Goal: Transaction & Acquisition: Book appointment/travel/reservation

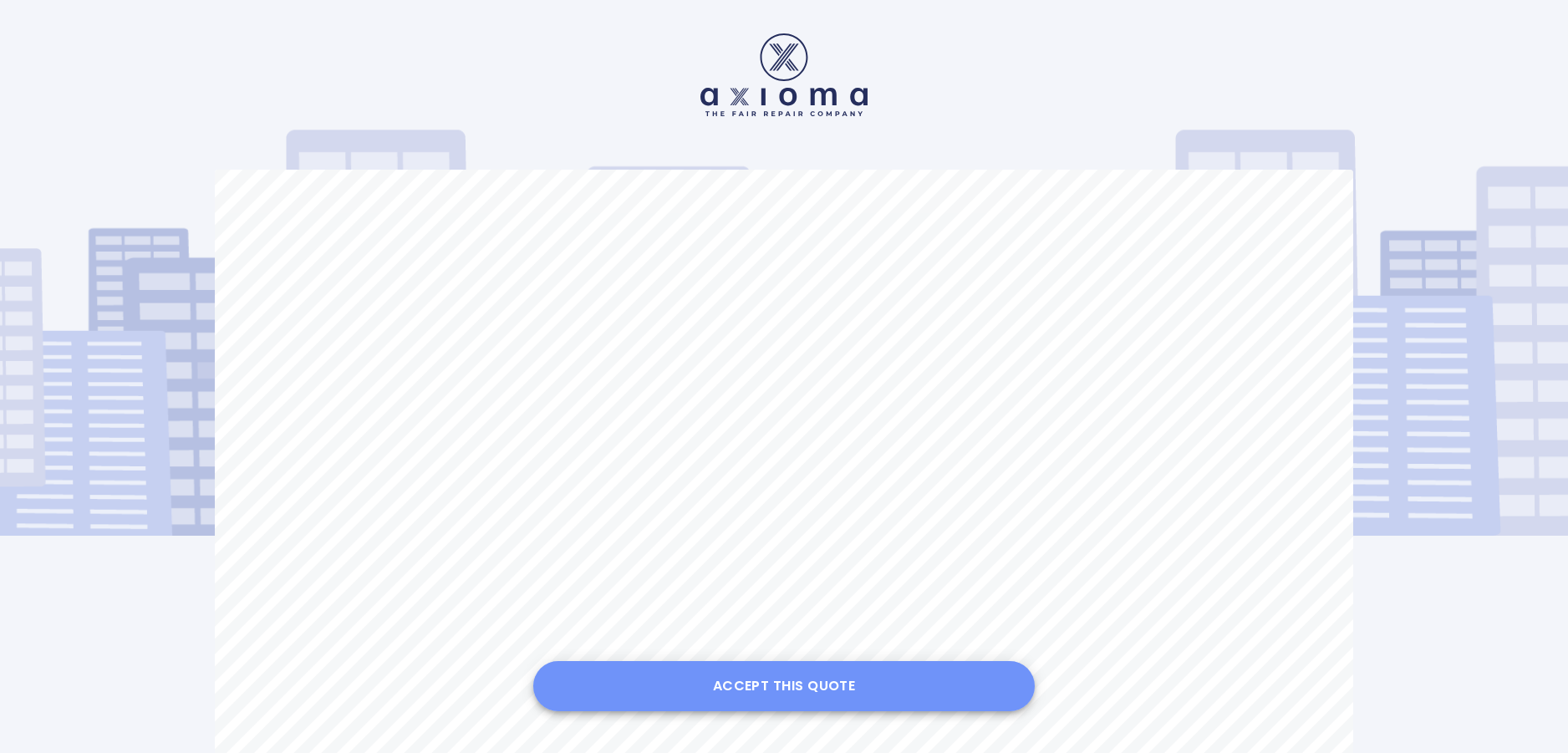
click at [815, 692] on button "Accept this Quote" at bounding box center [784, 687] width 501 height 50
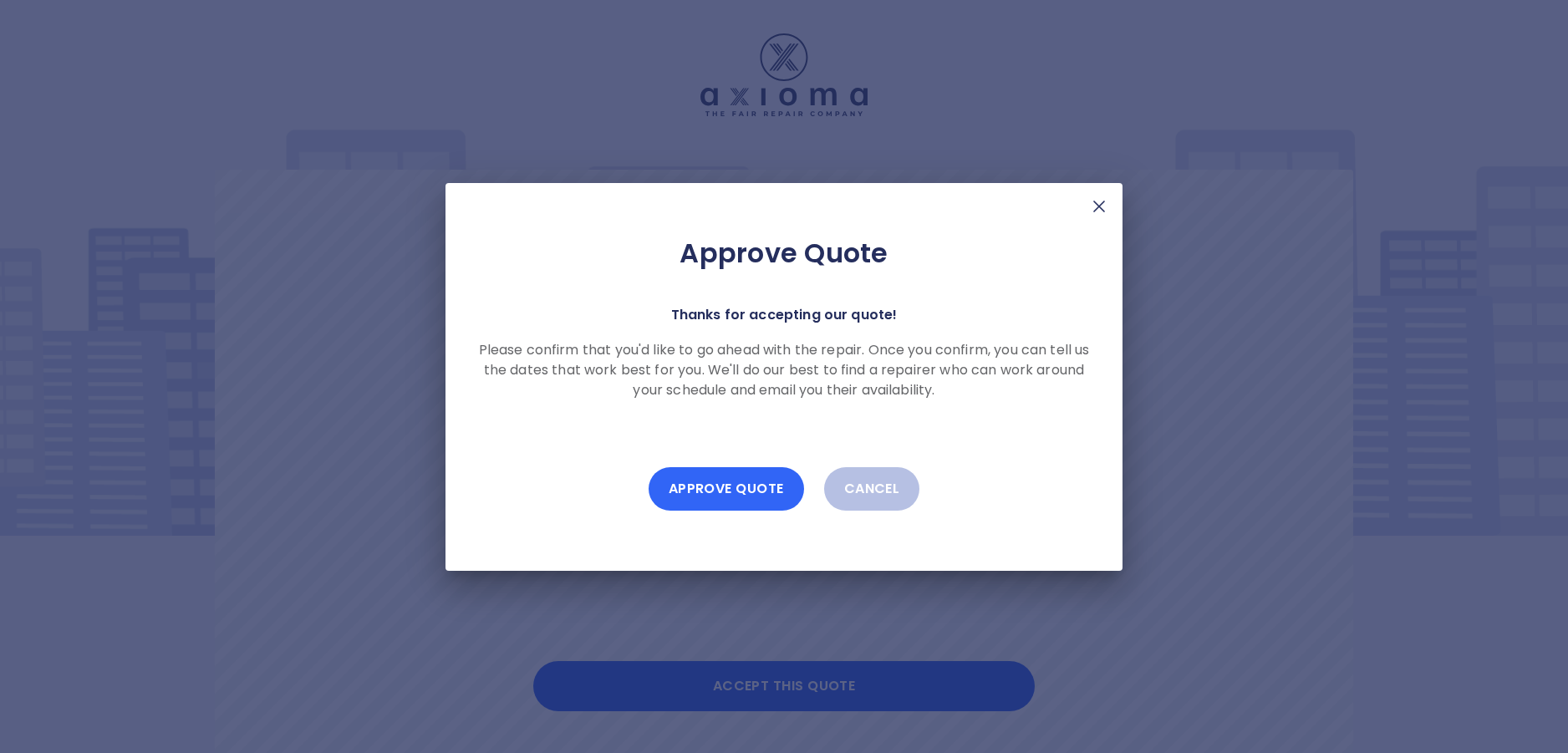
click at [716, 484] on button "Approve Quote" at bounding box center [726, 489] width 155 height 43
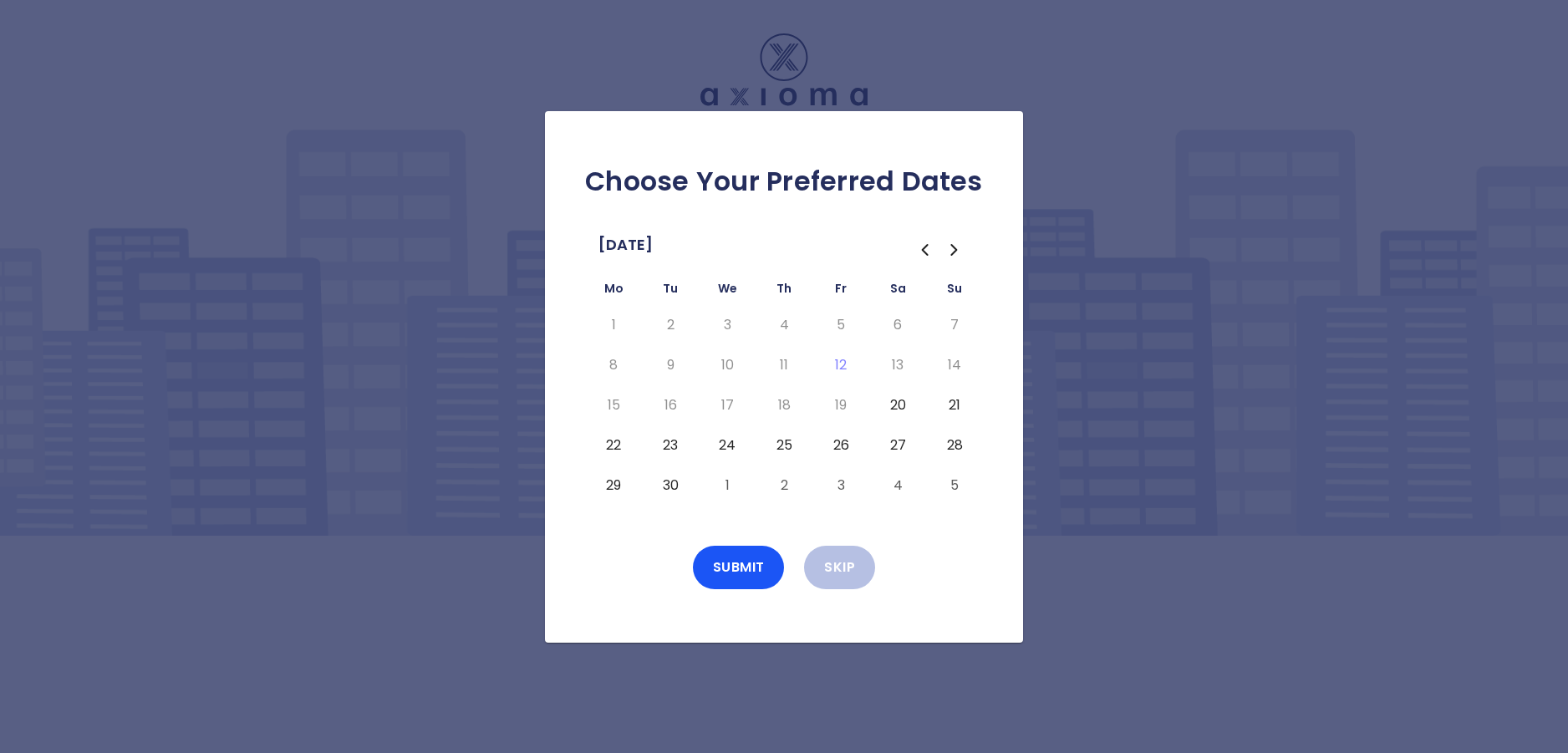
click at [608, 444] on button "22" at bounding box center [612, 446] width 30 height 27
click at [724, 442] on button "24" at bounding box center [727, 446] width 30 height 27
click at [607, 490] on button "29" at bounding box center [612, 486] width 30 height 27
click at [728, 483] on button "1" at bounding box center [727, 486] width 30 height 27
click at [956, 252] on icon "Go to the Next Month" at bounding box center [954, 250] width 20 height 20
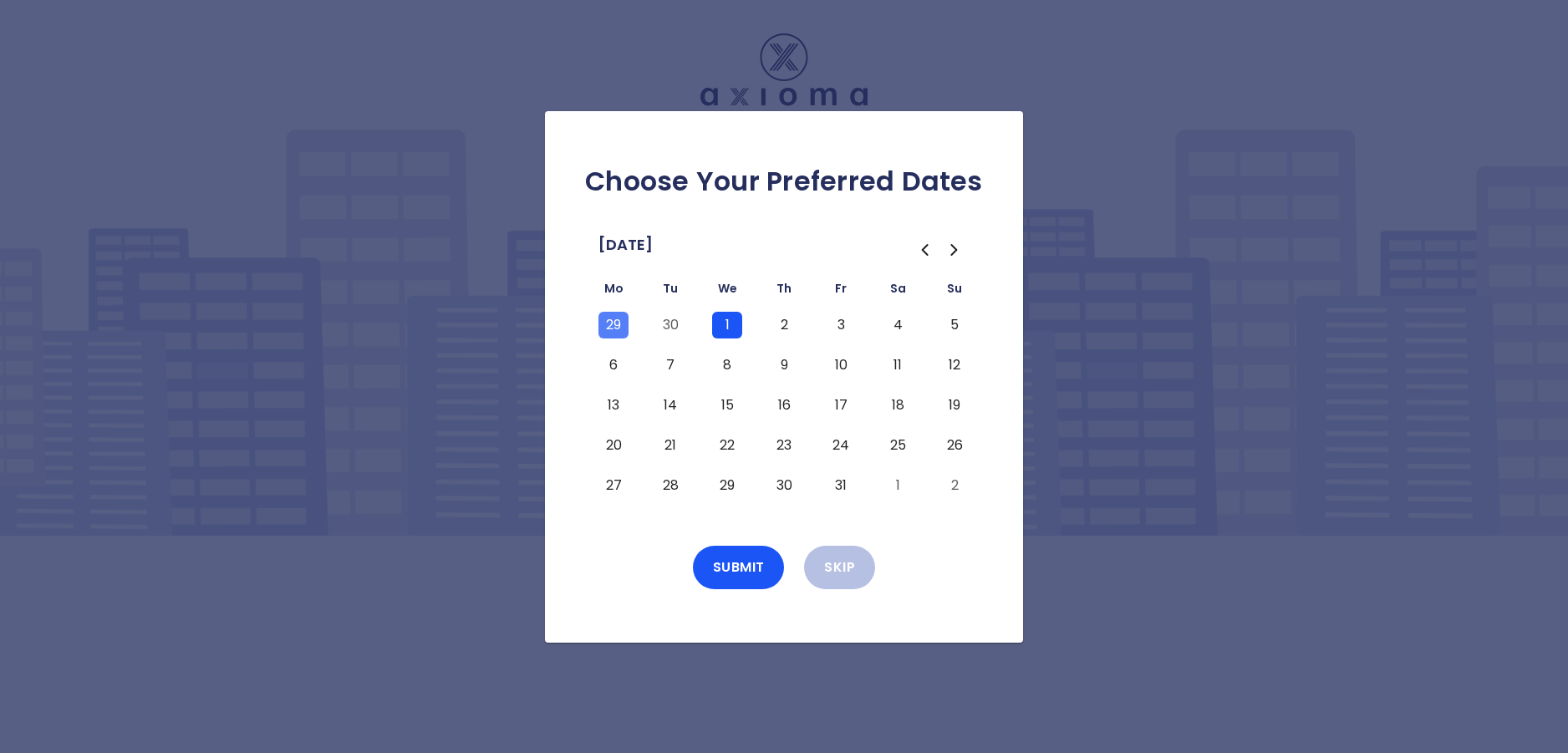
click at [607, 367] on button "6" at bounding box center [612, 366] width 30 height 27
drag, startPoint x: 736, startPoint y: 365, endPoint x: 738, endPoint y: 375, distance: 10.2
click at [736, 365] on button "8" at bounding box center [727, 366] width 30 height 27
click at [614, 411] on button "13" at bounding box center [612, 405] width 30 height 27
click at [729, 404] on button "15" at bounding box center [727, 405] width 30 height 27
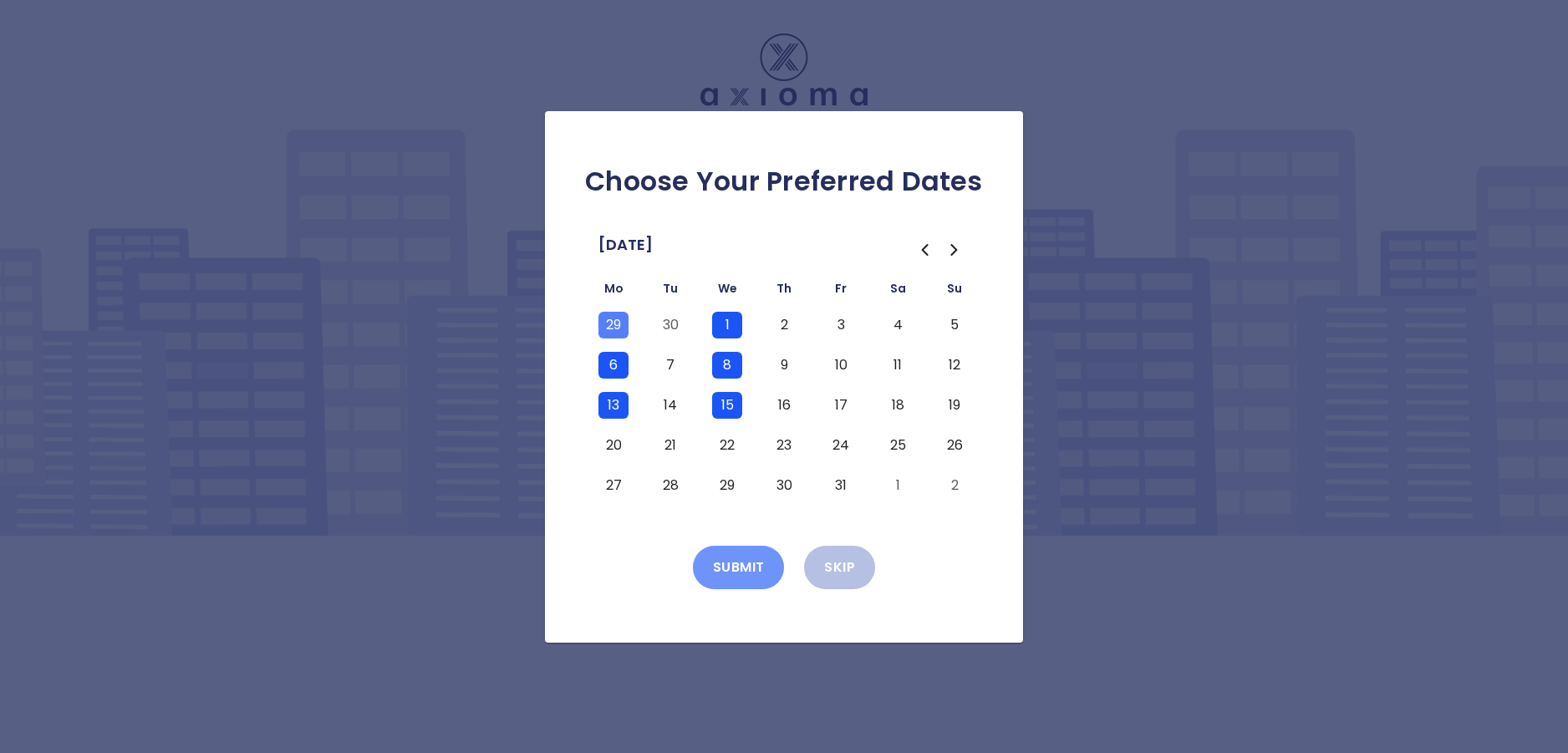
click at [732, 570] on button "Submit" at bounding box center [738, 568] width 92 height 43
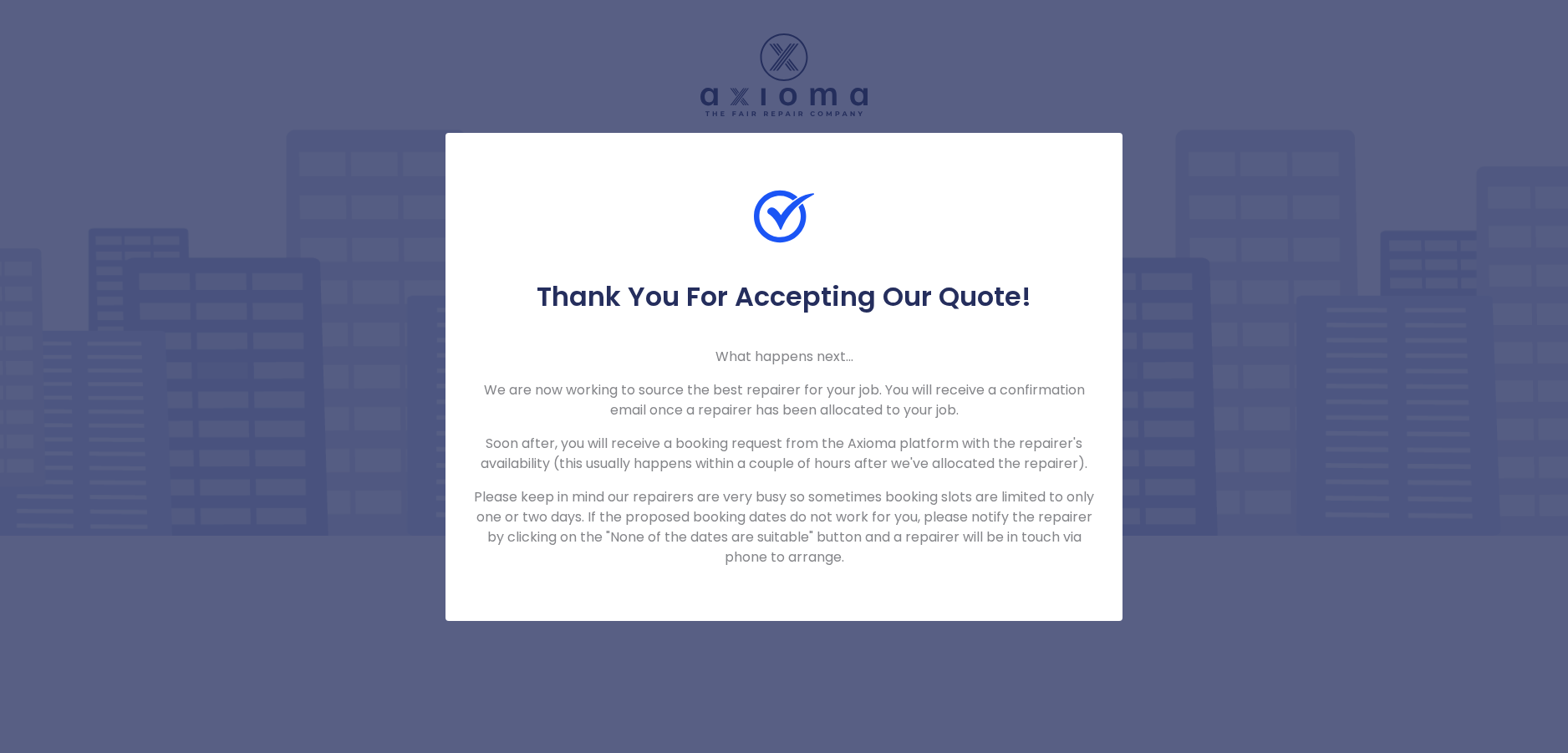
click at [983, 573] on div "Thank You For Accepting Our Quote! What happens next... We are now working to s…" at bounding box center [784, 376] width 677 height 488
drag, startPoint x: 1289, startPoint y: 618, endPoint x: 1327, endPoint y: 302, distance: 318.3
click at [1295, 607] on div "Thank You For Accepting Our Quote! What happens next... We are now working to s…" at bounding box center [784, 376] width 1568 height 753
click at [1086, 236] on div at bounding box center [784, 233] width 677 height 93
click at [1202, 114] on div "Thank You For Accepting Our Quote! What happens next... We are now working to s…" at bounding box center [784, 376] width 1568 height 753
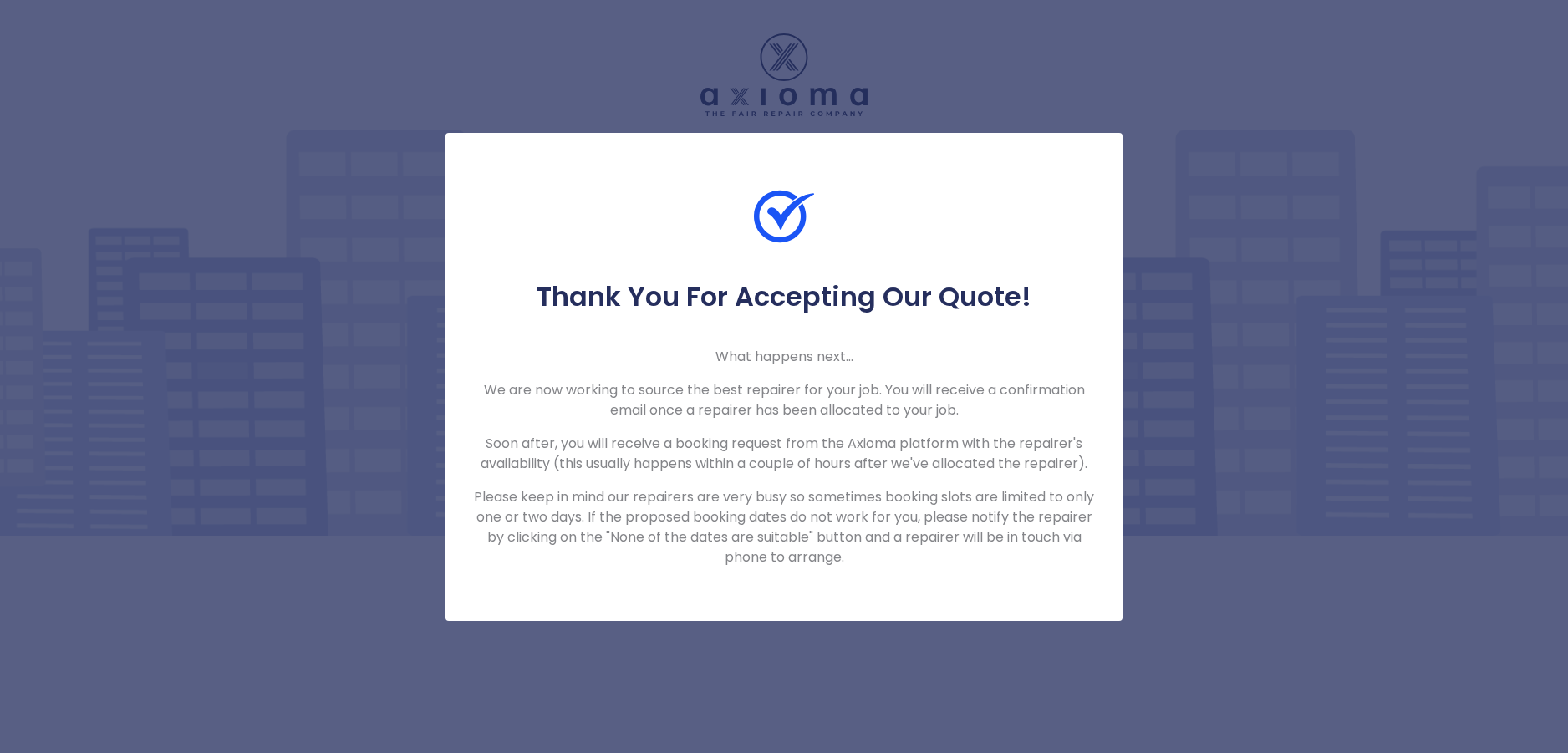
click at [1189, 193] on div "Thank You For Accepting Our Quote! What happens next... We are now working to s…" at bounding box center [784, 376] width 1568 height 753
drag, startPoint x: 1313, startPoint y: 312, endPoint x: 1297, endPoint y: 308, distance: 16.5
click at [1312, 312] on div "Thank You For Accepting Our Quote! What happens next... We are now working to s…" at bounding box center [784, 376] width 1568 height 753
